Goal: Information Seeking & Learning: Learn about a topic

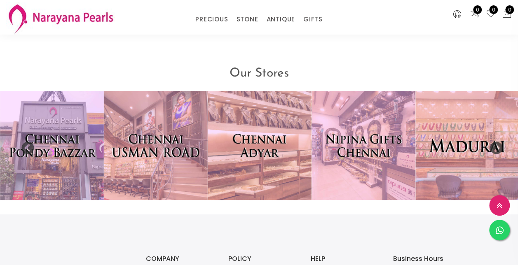
scroll to position [1613, 0]
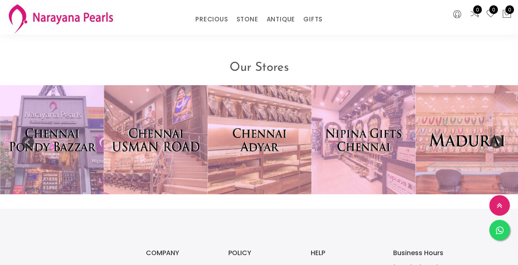
click at [251, 30] on link "EARRINGS / JHUMKAS" at bounding box center [275, 30] width 70 height 0
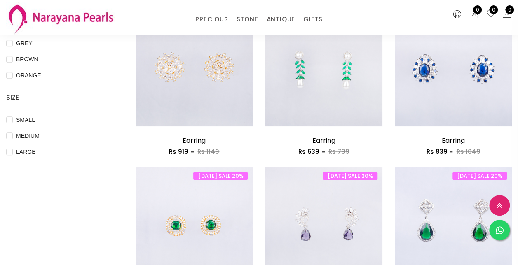
scroll to position [276, 0]
click at [342, 54] on img at bounding box center [323, 75] width 117 height 117
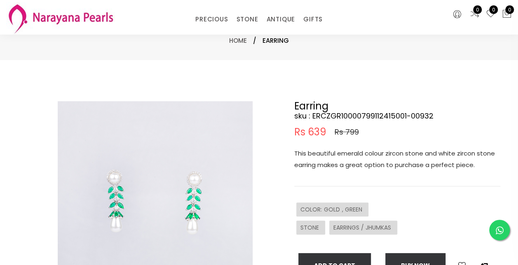
scroll to position [34, 0]
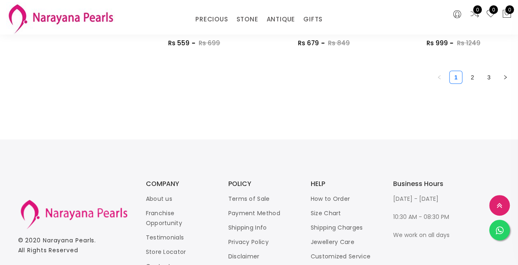
scroll to position [1177, 0]
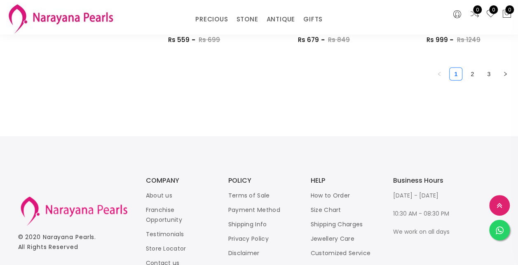
click at [472, 74] on link "2" at bounding box center [472, 74] width 12 height 12
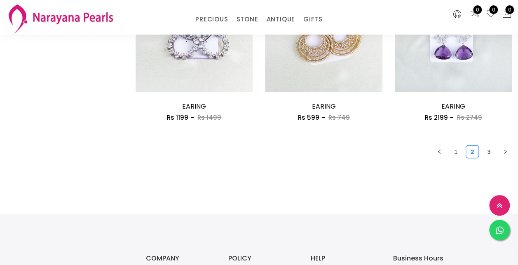
scroll to position [1100, 0]
click at [207, 21] on link "PRECIOUS" at bounding box center [211, 19] width 33 height 12
click at [217, 30] on link "CUSTOM MADE-GEMS" at bounding box center [234, 30] width 70 height 0
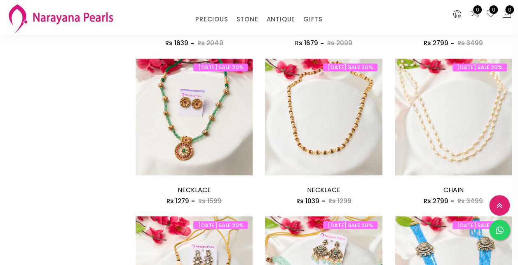
scroll to position [708, 0]
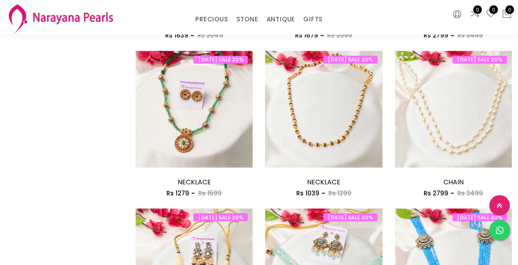
click at [473, 11] on span "0" at bounding box center [477, 9] width 9 height 9
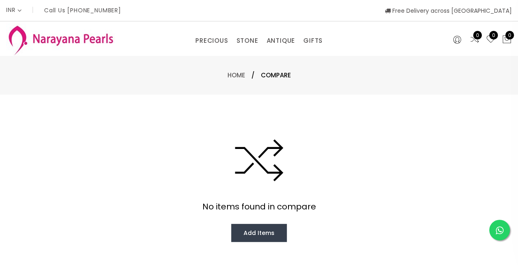
click at [493, 37] on span "0" at bounding box center [493, 35] width 9 height 9
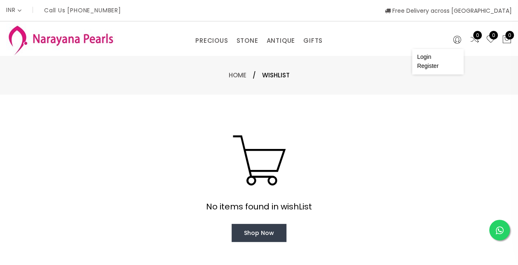
click at [458, 40] on icon at bounding box center [457, 40] width 8 height 10
click at [101, 41] on div "PRECIOUS CUSTOM MADE-GEMS PRECIOUS [PERSON_NAME] EARRINGS / JHUMKAS NECKLACE AN…" at bounding box center [258, 38] width 345 height 16
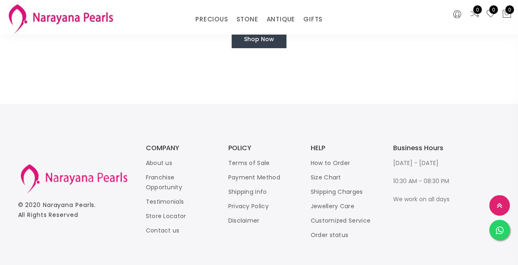
scroll to position [175, 0]
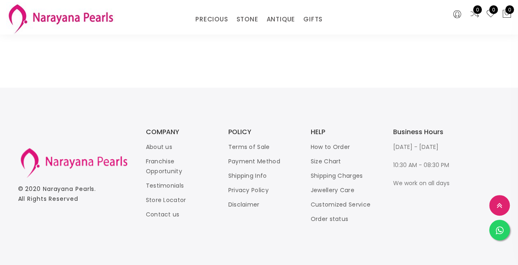
click at [339, 175] on link "Shipping Charges" at bounding box center [336, 176] width 52 height 8
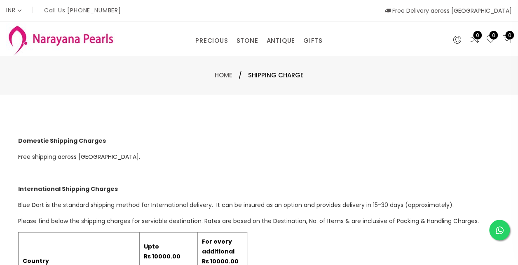
click at [105, 41] on div "PRECIOUS CUSTOM MADE-GEMS PRECIOUS [PERSON_NAME] EARRINGS / JHUMKAS NECKLACE AN…" at bounding box center [258, 38] width 345 height 16
click at [461, 40] on button at bounding box center [456, 41] width 13 height 12
click at [424, 66] on link "Register" at bounding box center [427, 66] width 21 height 7
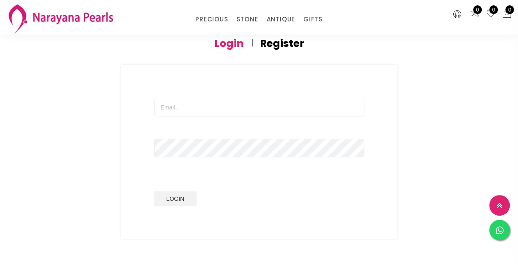
scroll to position [68, 0]
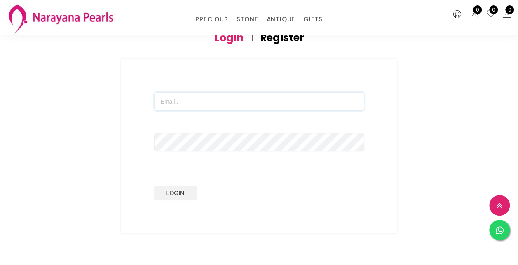
click at [203, 109] on input "text" at bounding box center [259, 101] width 210 height 19
type input "J"
type input "[EMAIL_ADDRESS][DOMAIN_NAME]"
click at [154, 186] on button "Login" at bounding box center [175, 193] width 43 height 15
click at [267, 38] on h4 "Register" at bounding box center [282, 38] width 44 height 10
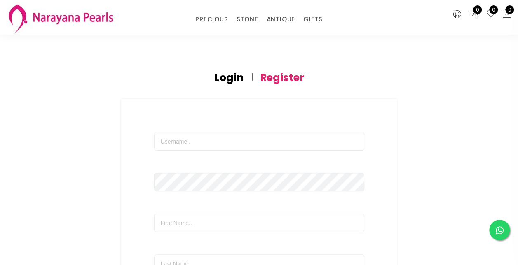
scroll to position [0, 0]
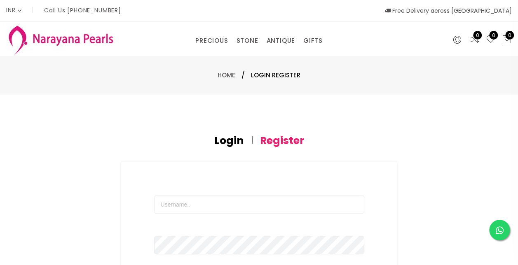
click at [65, 44] on img at bounding box center [60, 39] width 109 height 33
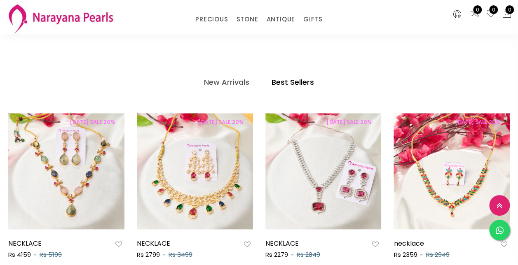
scroll to position [370, 0]
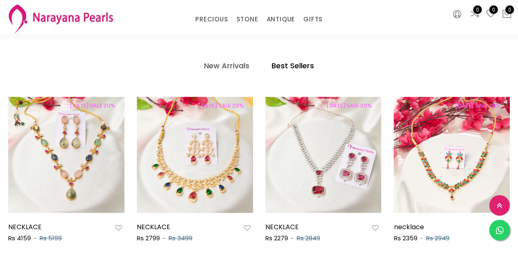
click at [280, 67] on h4 "Best Sellers" at bounding box center [292, 66] width 42 height 10
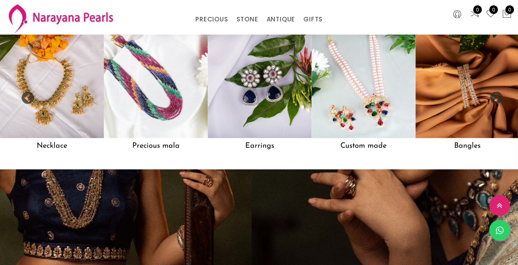
scroll to position [671, 0]
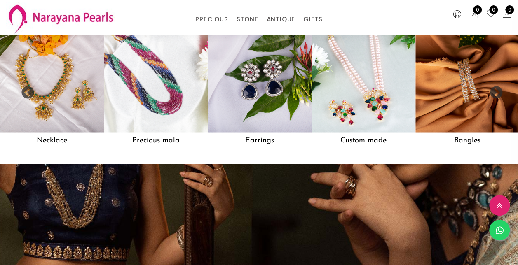
click at [170, 71] on img at bounding box center [156, 81] width 104 height 104
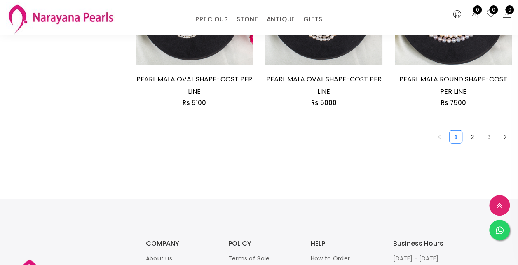
scroll to position [1201, 0]
click at [472, 140] on link "2" at bounding box center [472, 137] width 12 height 12
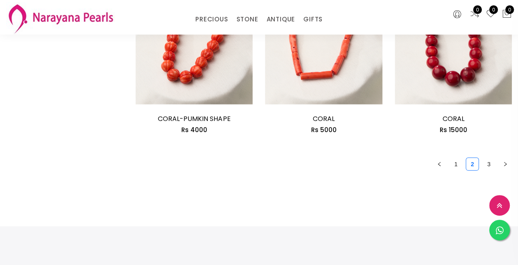
scroll to position [1141, 0]
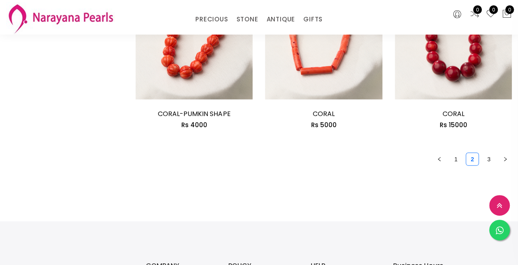
click at [488, 153] on link "3" at bounding box center [488, 159] width 12 height 12
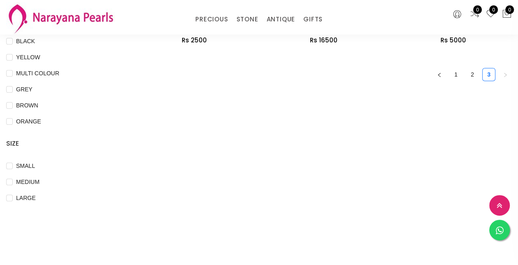
scroll to position [231, 0]
click at [451, 73] on link "1" at bounding box center [455, 73] width 12 height 12
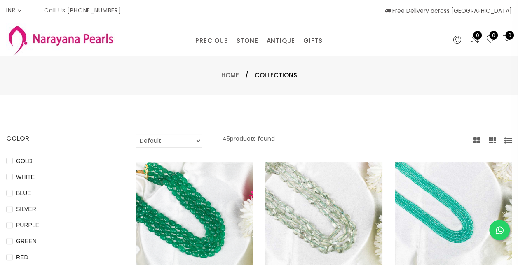
click at [76, 42] on img at bounding box center [60, 39] width 109 height 33
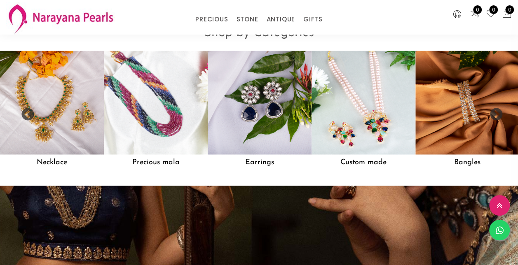
scroll to position [643, 0]
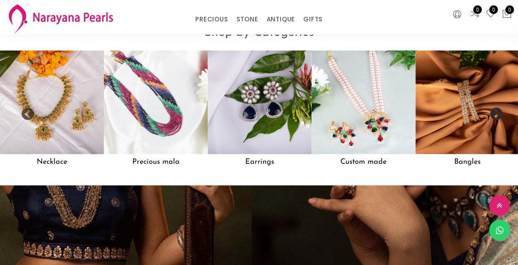
click at [497, 116] on button "Next" at bounding box center [493, 111] width 8 height 8
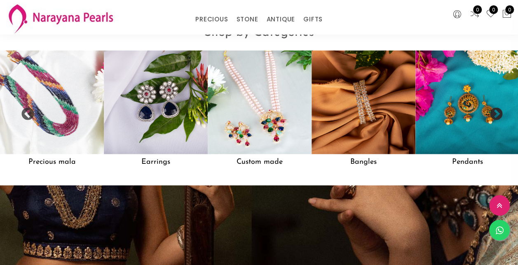
click at [497, 116] on button "Next" at bounding box center [493, 111] width 8 height 8
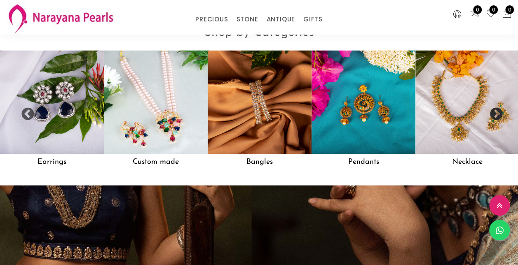
click at [497, 116] on button "Next" at bounding box center [493, 111] width 8 height 8
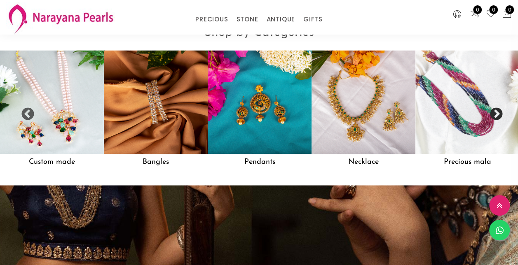
click at [497, 116] on button "Next" at bounding box center [493, 111] width 8 height 8
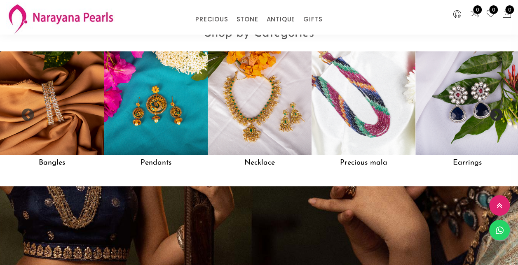
scroll to position [644, 0]
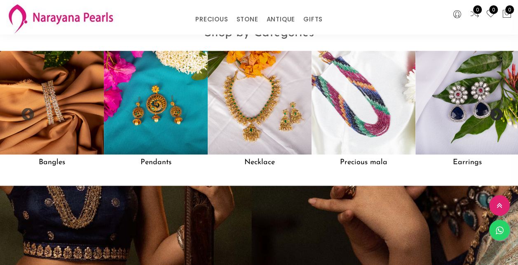
click at [63, 105] on img at bounding box center [52, 103] width 104 height 104
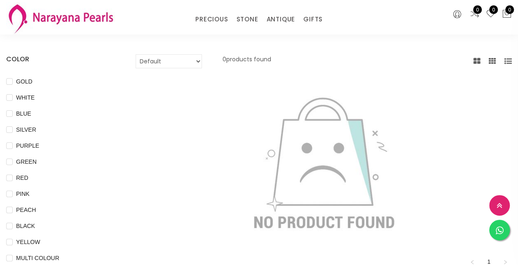
scroll to position [46, 0]
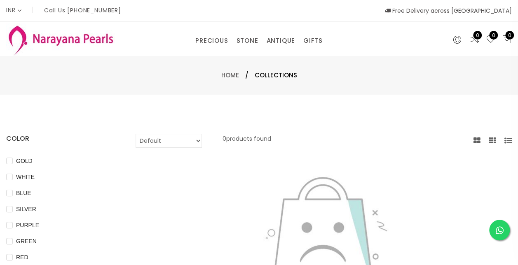
click at [230, 78] on link "Home" at bounding box center [230, 75] width 18 height 9
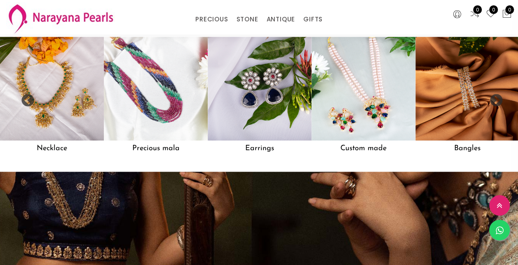
scroll to position [663, 0]
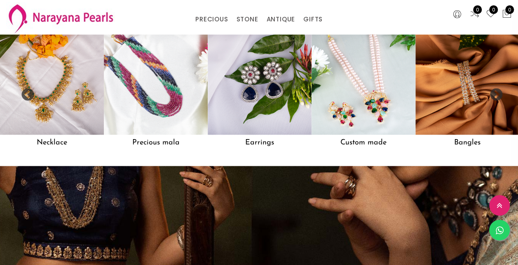
click at [375, 121] on img at bounding box center [363, 83] width 104 height 104
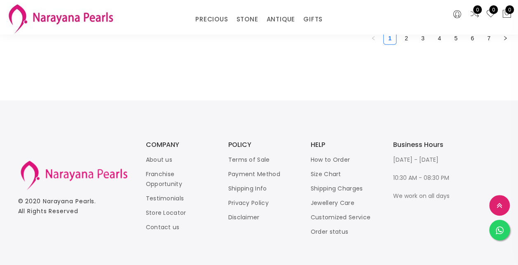
scroll to position [1217, 0]
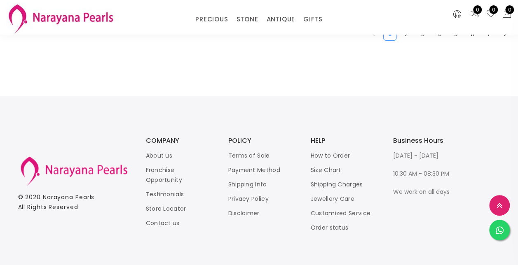
click at [407, 36] on link "2" at bounding box center [406, 34] width 12 height 12
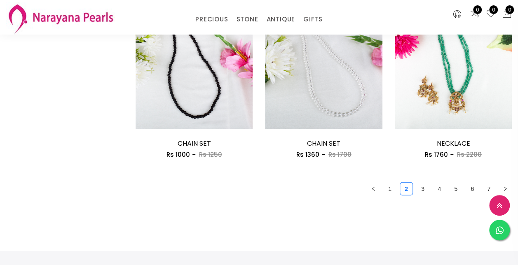
scroll to position [1064, 0]
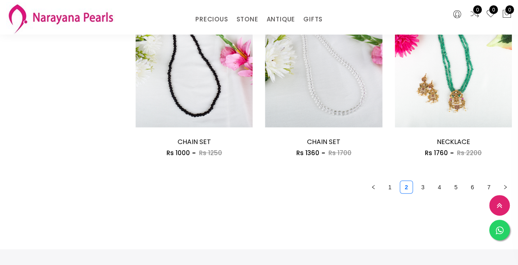
click at [423, 188] on link "3" at bounding box center [422, 187] width 12 height 12
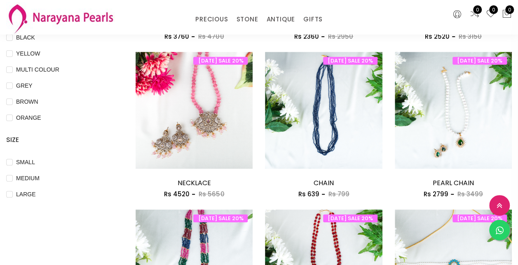
scroll to position [234, 0]
click at [458, 108] on img at bounding box center [452, 118] width 117 height 117
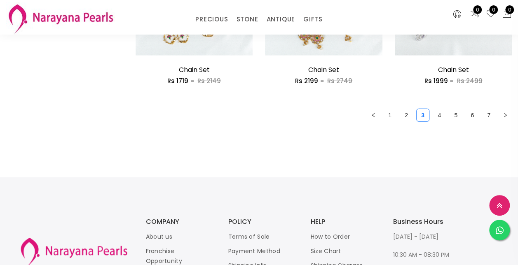
scroll to position [1138, 0]
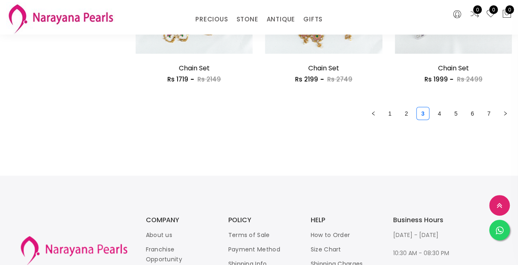
click at [440, 114] on link "4" at bounding box center [439, 113] width 12 height 12
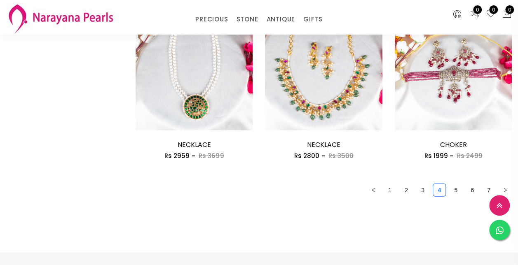
scroll to position [1061, 0]
click at [457, 191] on link "5" at bounding box center [455, 190] width 12 height 12
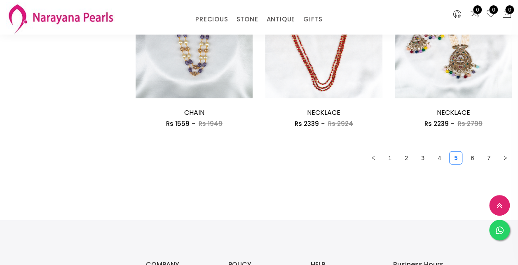
scroll to position [1083, 0]
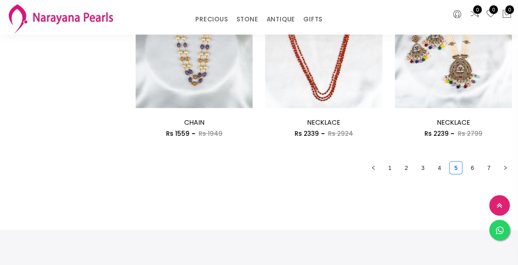
click at [474, 170] on link "6" at bounding box center [472, 168] width 12 height 12
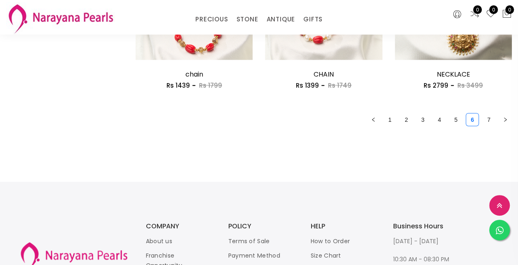
scroll to position [1131, 0]
click at [487, 121] on link "7" at bounding box center [488, 120] width 12 height 12
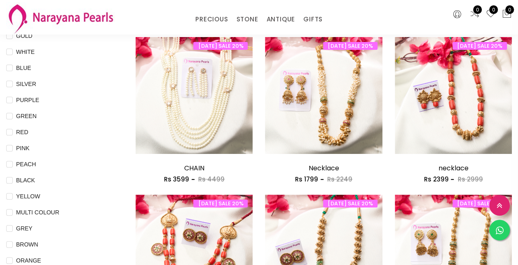
scroll to position [73, 0]
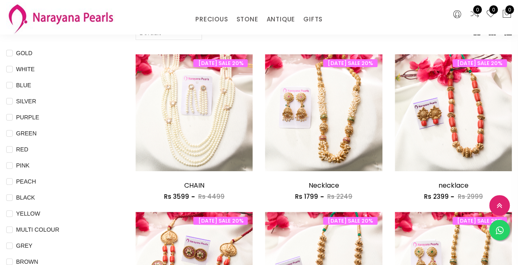
click at [86, 14] on div "PRECIOUS CUSTOM MADE-GEMS PRECIOUS [PERSON_NAME] EARRINGS / JHUMKAS NECKLACE AN…" at bounding box center [258, 17] width 345 height 16
click at [86, 18] on div "PRECIOUS CUSTOM MADE-GEMS PRECIOUS [PERSON_NAME] EARRINGS / JHUMKAS NECKLACE AN…" at bounding box center [258, 17] width 345 height 16
click at [16, 19] on img at bounding box center [60, 18] width 109 height 33
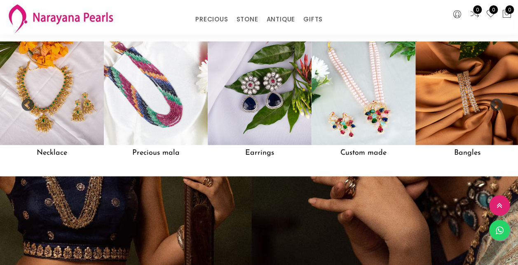
scroll to position [656, 0]
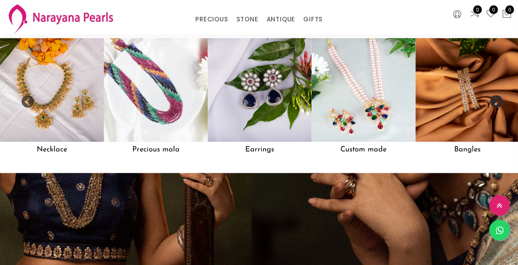
click at [497, 103] on button "Next" at bounding box center [493, 99] width 8 height 8
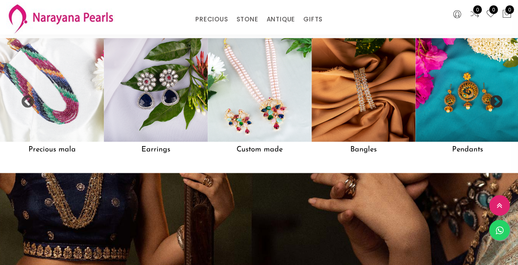
click at [497, 103] on button "Next" at bounding box center [493, 99] width 8 height 8
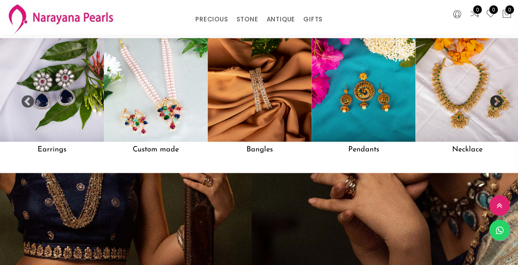
click at [497, 103] on button "Next" at bounding box center [493, 99] width 8 height 8
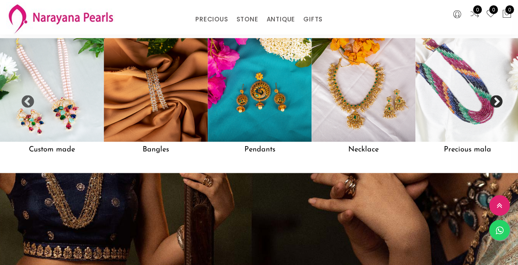
click at [497, 103] on button "Next" at bounding box center [493, 99] width 8 height 8
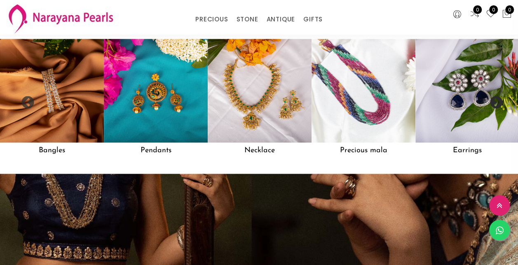
scroll to position [656, 0]
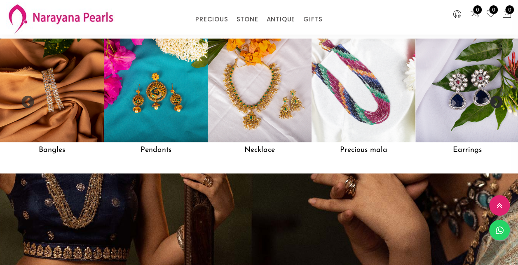
click at [497, 104] on button "Next" at bounding box center [493, 100] width 8 height 8
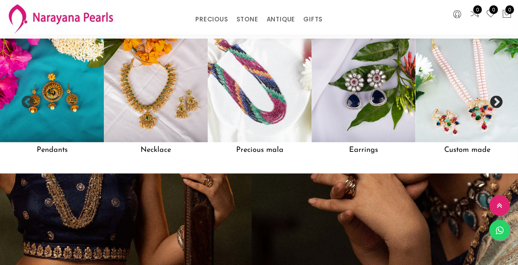
click at [254, 103] on img at bounding box center [260, 90] width 104 height 104
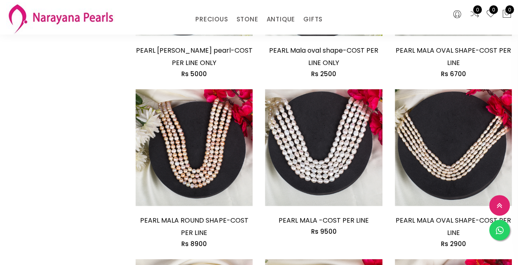
scroll to position [889, 0]
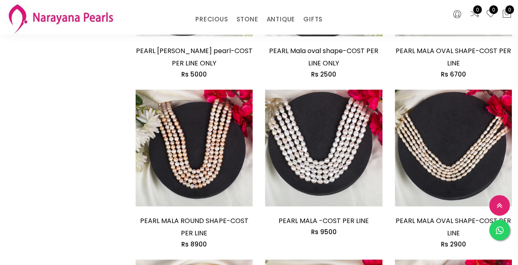
click at [427, 159] on img at bounding box center [452, 156] width 117 height 117
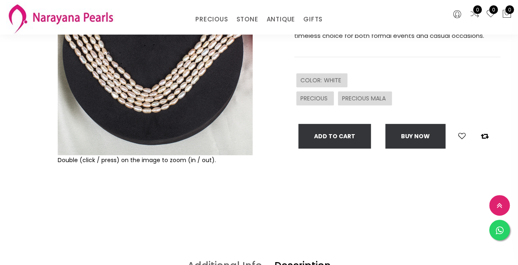
scroll to position [141, 0]
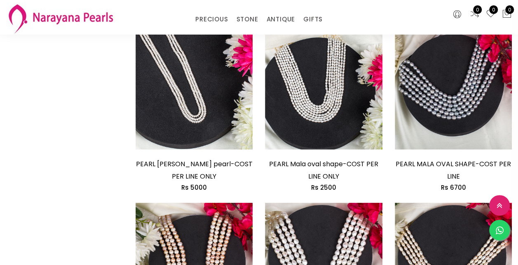
scroll to position [773, 0]
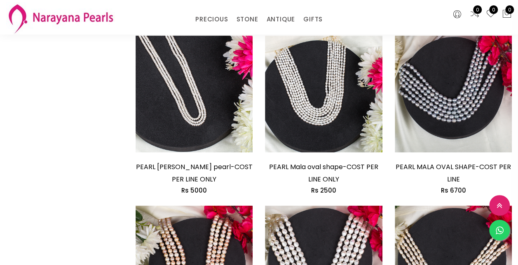
click at [425, 98] on img at bounding box center [452, 102] width 117 height 117
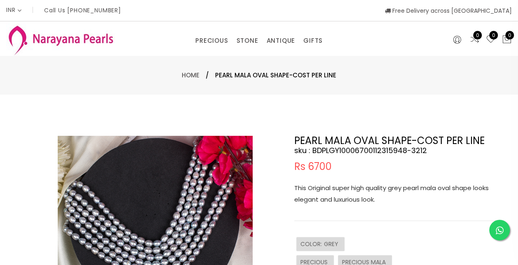
click at [80, 35] on img at bounding box center [60, 39] width 109 height 33
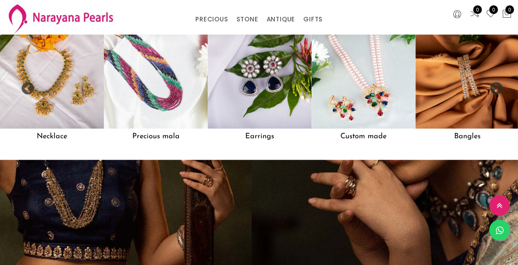
scroll to position [670, 0]
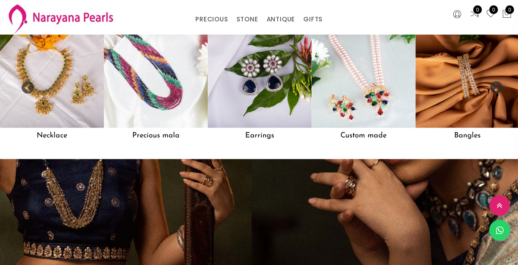
click at [252, 96] on img at bounding box center [260, 76] width 104 height 104
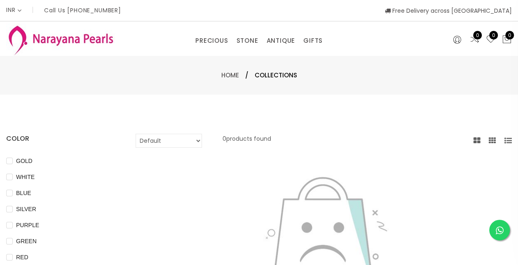
click at [234, 76] on link "Home" at bounding box center [230, 75] width 18 height 9
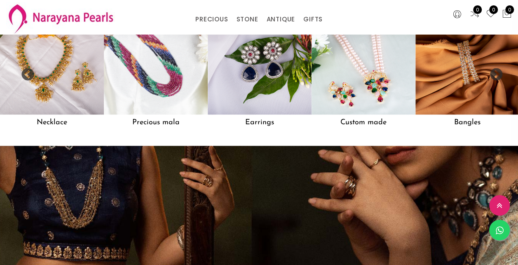
scroll to position [693, 0]
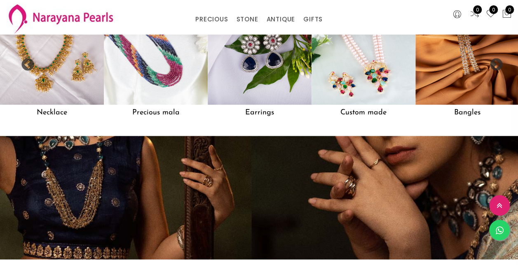
click at [262, 120] on h5 "Earrings" at bounding box center [260, 113] width 104 height 16
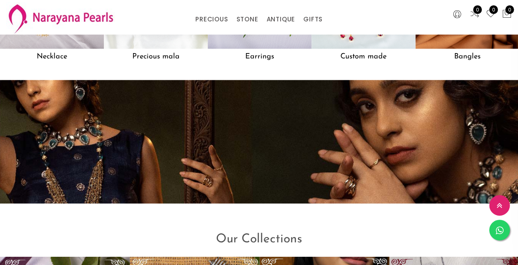
scroll to position [753, 0]
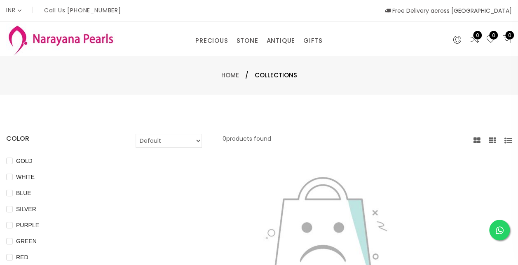
click at [286, 51] on link "EARRINGS / JHUMKAS" at bounding box center [305, 51] width 70 height 0
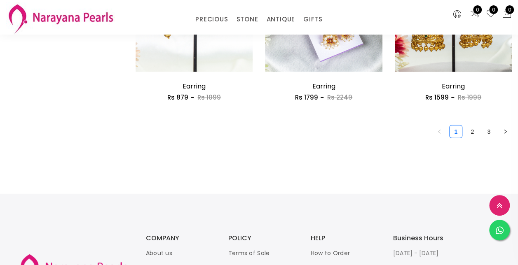
scroll to position [1120, 0]
click at [468, 134] on link "2" at bounding box center [472, 131] width 12 height 12
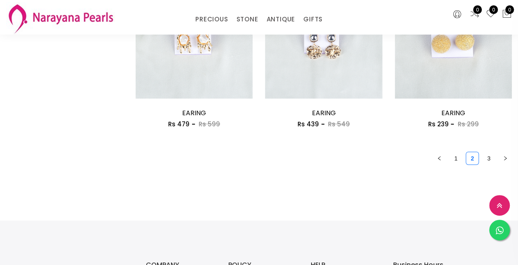
scroll to position [1079, 0]
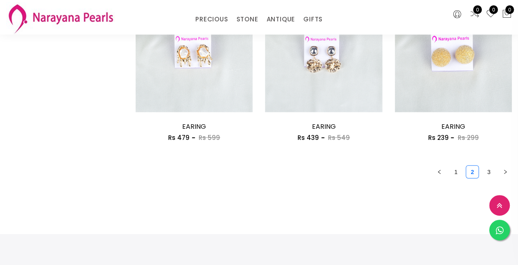
click at [489, 174] on link "3" at bounding box center [488, 172] width 12 height 12
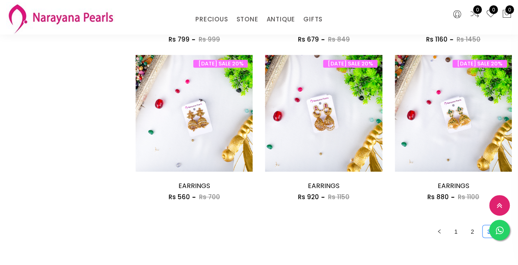
scroll to position [547, 0]
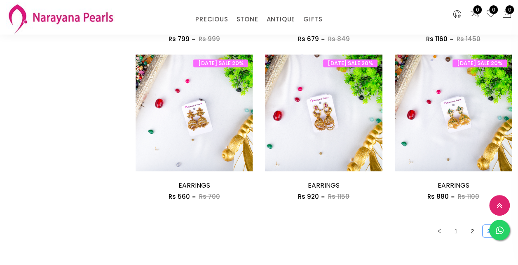
click at [246, 30] on link "EARRINGS / JHUMKAS" at bounding box center [275, 30] width 70 height 0
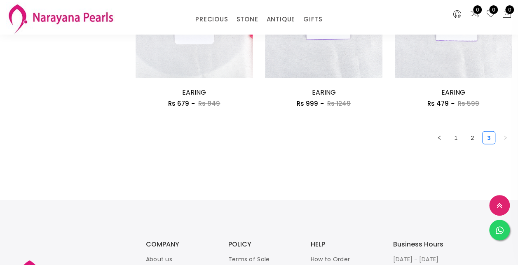
scroll to position [1114, 0]
click at [474, 139] on link "2" at bounding box center [472, 137] width 12 height 12
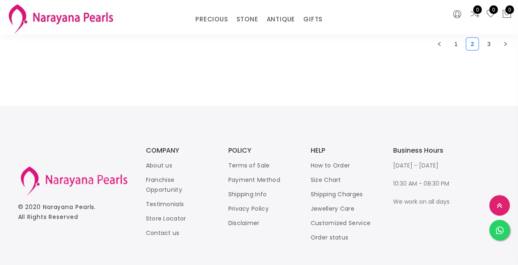
scroll to position [1217, 0]
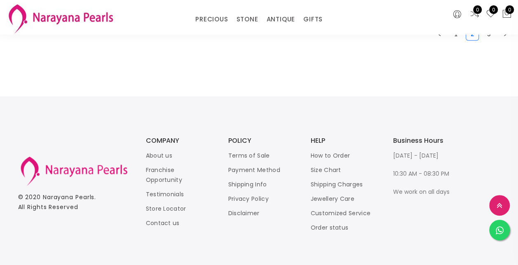
click at [456, 38] on link "1" at bounding box center [455, 34] width 12 height 12
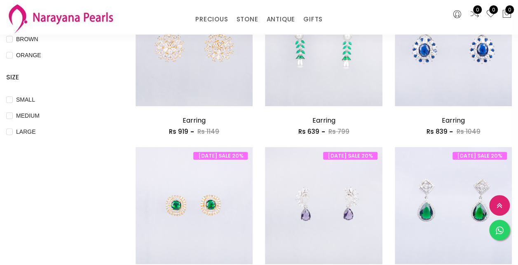
scroll to position [298, 0]
